Goal: Task Accomplishment & Management: Manage account settings

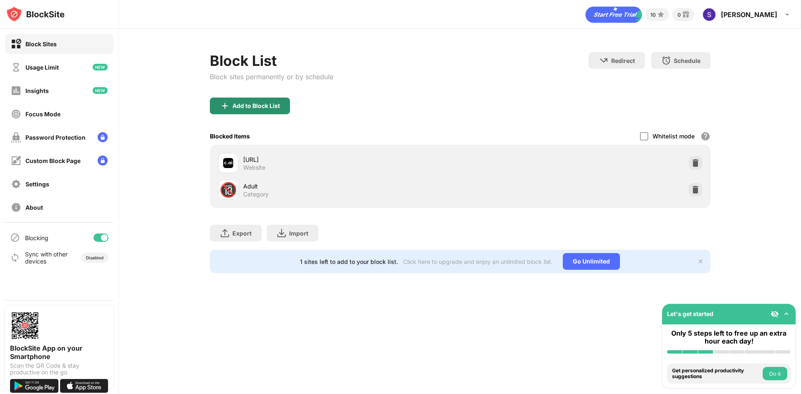
click at [277, 103] on div "Add to Block List" at bounding box center [256, 106] width 48 height 7
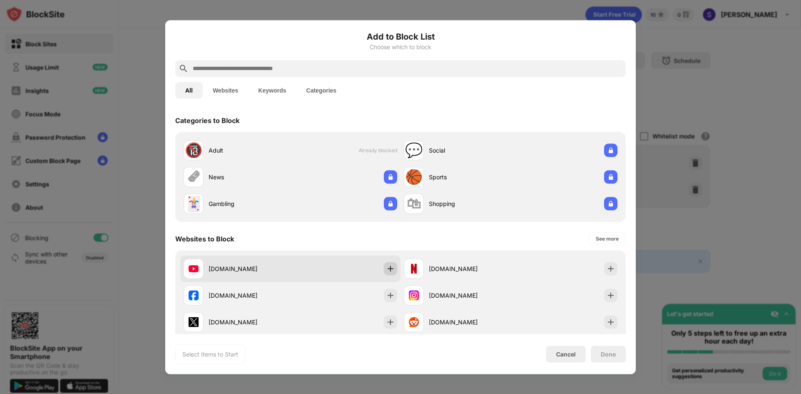
click at [384, 272] on div at bounding box center [390, 268] width 13 height 13
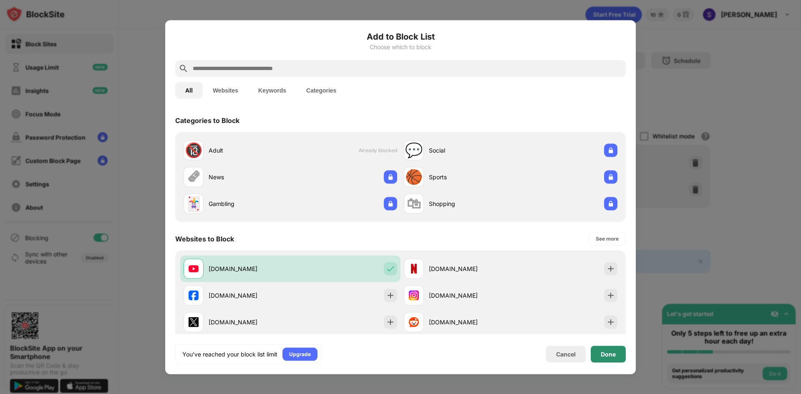
click at [614, 356] on div "Done" at bounding box center [608, 354] width 15 height 7
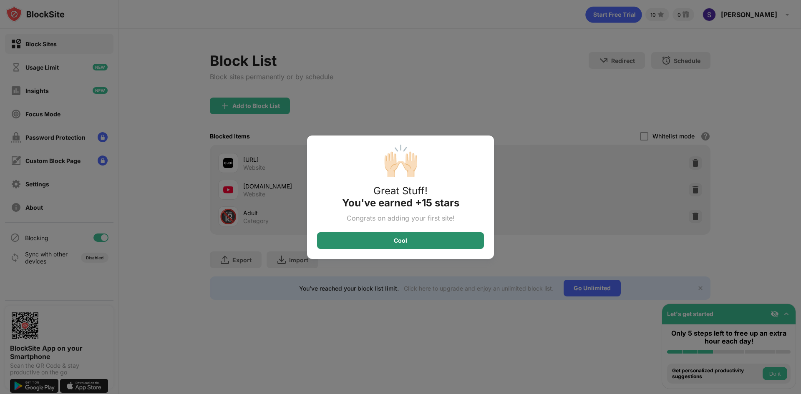
click at [429, 238] on div "Cool" at bounding box center [400, 240] width 167 height 17
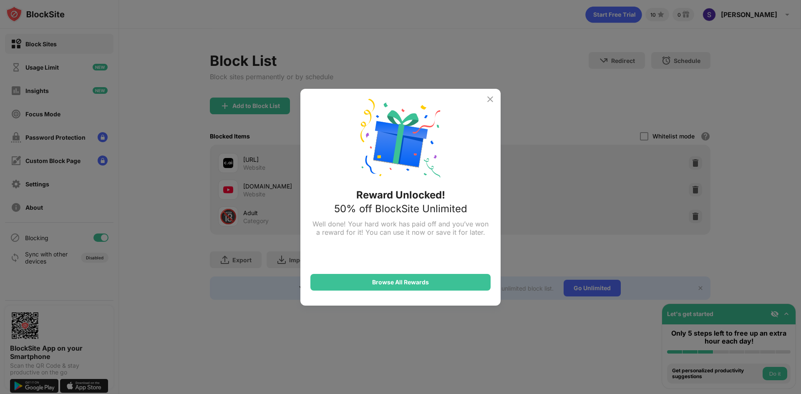
click at [487, 99] on img at bounding box center [490, 99] width 10 height 10
